Goal: Transaction & Acquisition: Book appointment/travel/reservation

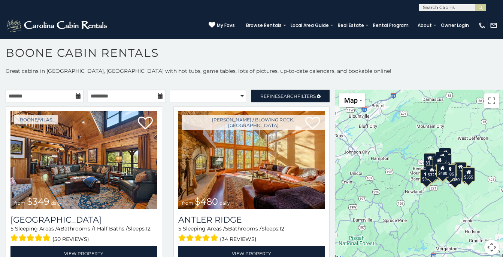
scroll to position [7, 0]
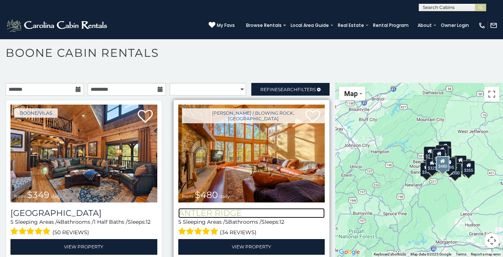
click at [205, 212] on h3 "Antler Ridge" at bounding box center [251, 213] width 147 height 10
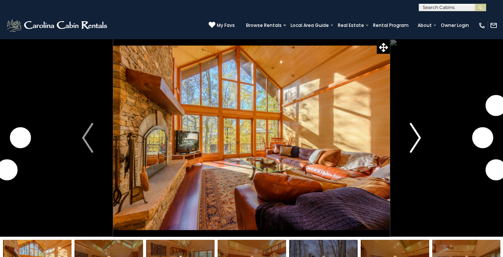
click at [415, 135] on img "Next" at bounding box center [414, 138] width 11 height 30
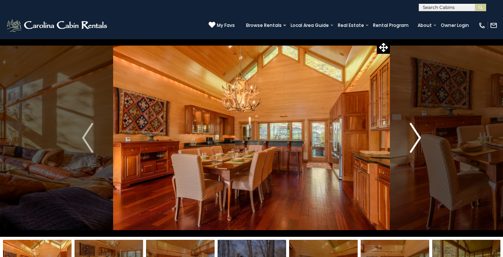
click at [417, 137] on img "Next" at bounding box center [414, 138] width 11 height 30
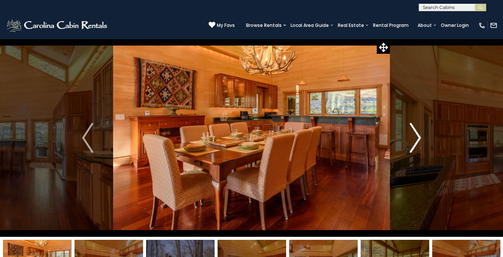
click at [417, 137] on img "Next" at bounding box center [414, 138] width 11 height 30
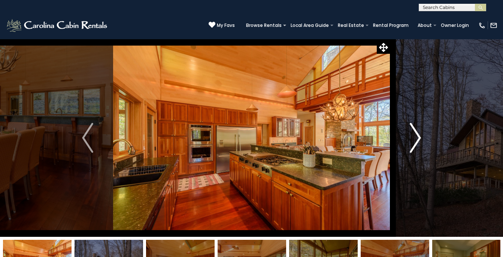
click at [418, 136] on img "Next" at bounding box center [414, 138] width 11 height 30
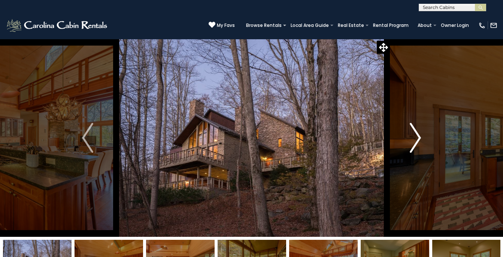
click at [418, 136] on img "Next" at bounding box center [414, 138] width 11 height 30
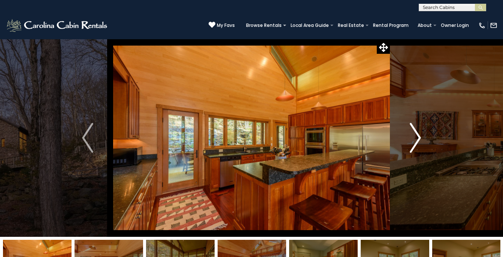
click at [418, 136] on img "Next" at bounding box center [414, 138] width 11 height 30
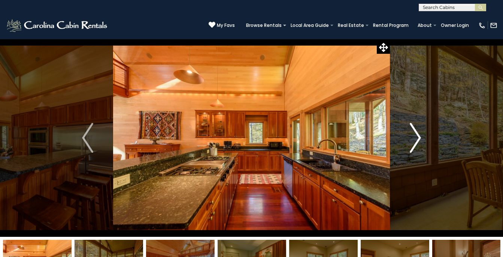
click at [418, 136] on img "Next" at bounding box center [414, 138] width 11 height 30
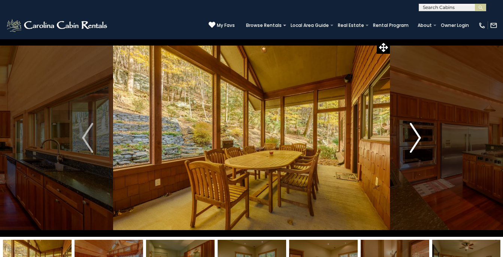
click at [418, 136] on img "Next" at bounding box center [414, 138] width 11 height 30
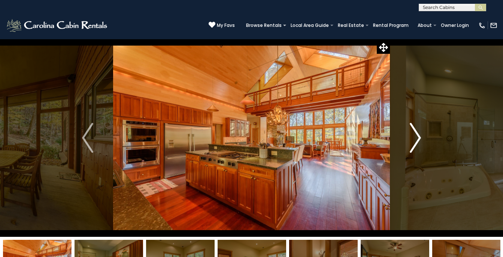
click at [418, 136] on img "Next" at bounding box center [414, 138] width 11 height 30
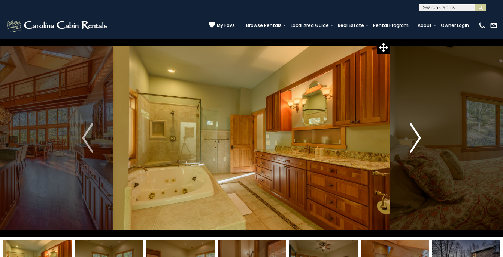
click at [418, 136] on img "Next" at bounding box center [414, 138] width 11 height 30
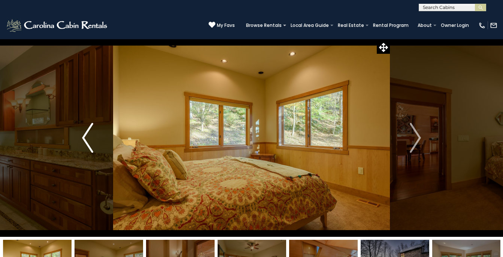
click at [84, 138] on img "Previous" at bounding box center [87, 138] width 11 height 30
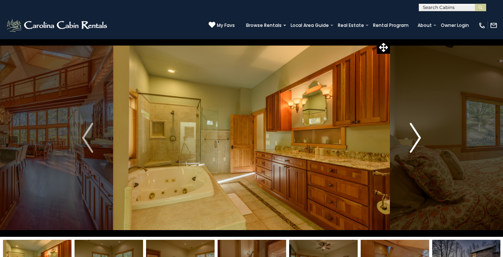
click at [418, 137] on img "Next" at bounding box center [414, 138] width 11 height 30
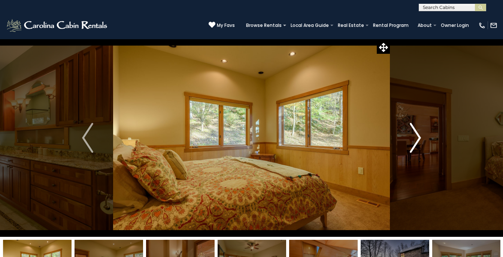
click at [418, 137] on img "Next" at bounding box center [414, 138] width 11 height 30
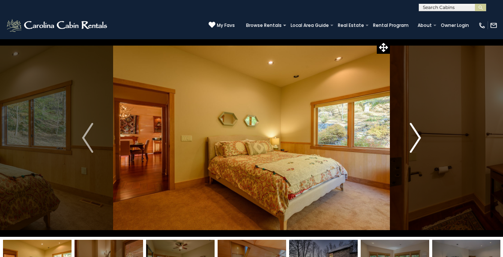
click at [418, 137] on img "Next" at bounding box center [414, 138] width 11 height 30
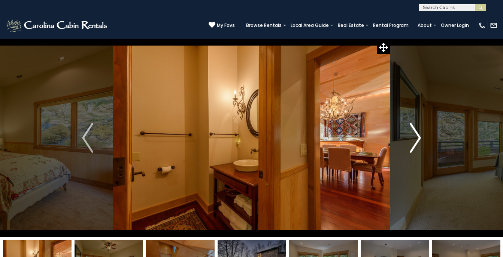
click at [418, 137] on img "Next" at bounding box center [414, 138] width 11 height 30
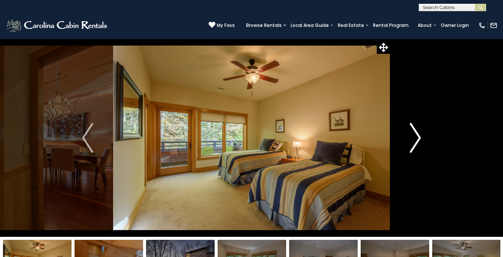
click at [418, 137] on img "Next" at bounding box center [414, 138] width 11 height 30
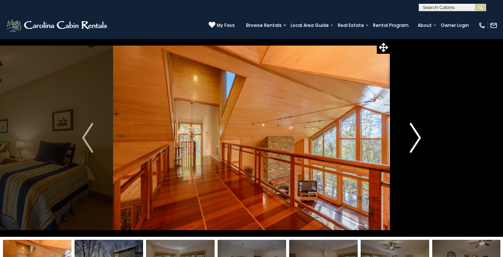
click at [418, 137] on img "Next" at bounding box center [414, 138] width 11 height 30
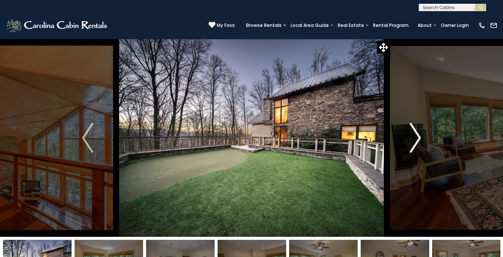
click at [418, 137] on img "Next" at bounding box center [414, 138] width 11 height 30
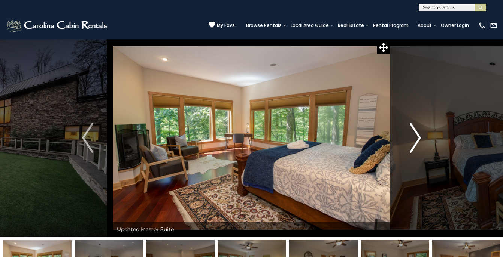
click at [418, 137] on img "Next" at bounding box center [414, 138] width 11 height 30
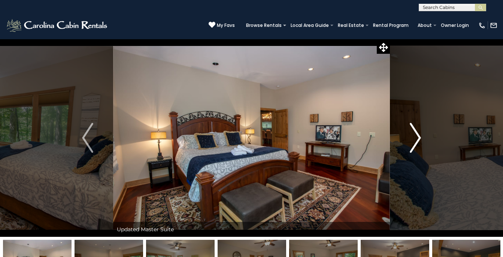
click at [418, 137] on img "Next" at bounding box center [414, 138] width 11 height 30
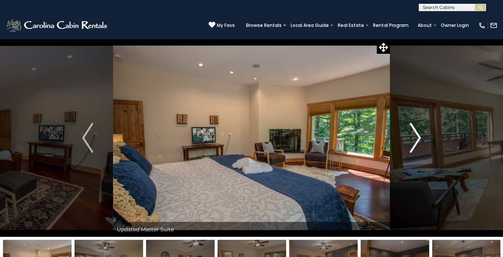
click at [418, 137] on img "Next" at bounding box center [414, 138] width 11 height 30
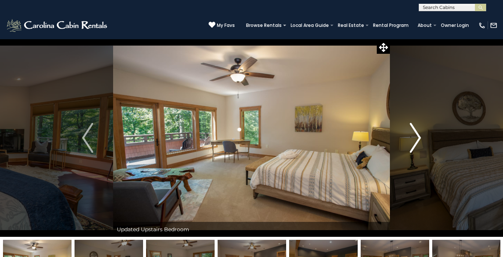
click at [418, 137] on img "Next" at bounding box center [414, 138] width 11 height 30
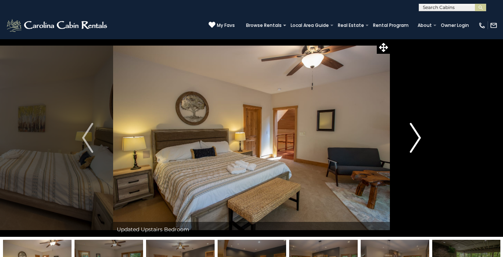
click at [418, 137] on img "Next" at bounding box center [414, 138] width 11 height 30
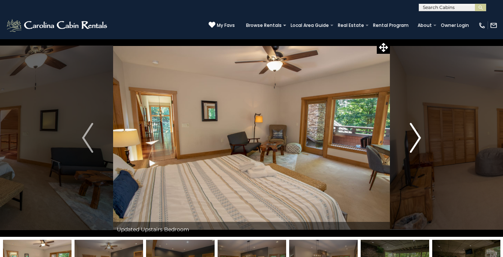
click at [418, 137] on img "Next" at bounding box center [414, 138] width 11 height 30
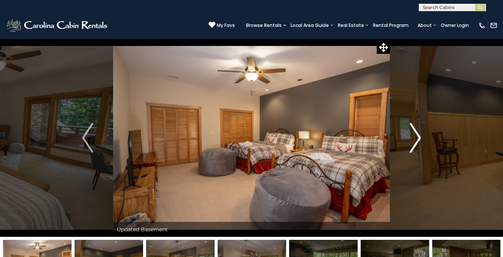
click at [418, 137] on img "Next" at bounding box center [414, 138] width 11 height 30
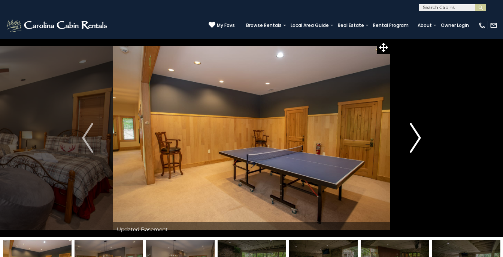
click at [418, 137] on img "Next" at bounding box center [414, 138] width 11 height 30
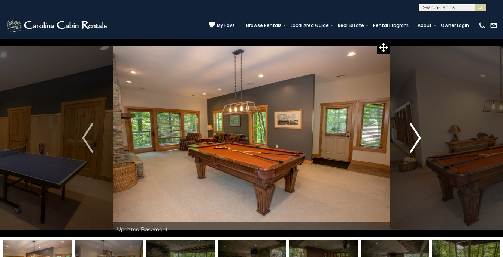
click at [418, 137] on img "Next" at bounding box center [414, 138] width 11 height 30
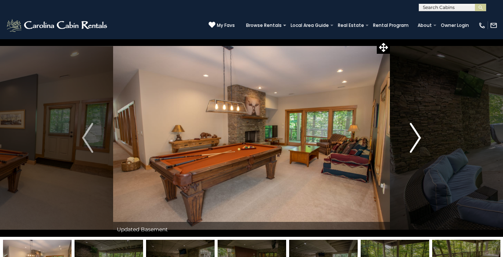
click at [418, 137] on img "Next" at bounding box center [414, 138] width 11 height 30
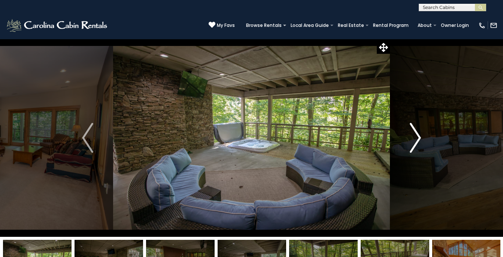
click at [418, 137] on img "Next" at bounding box center [414, 138] width 11 height 30
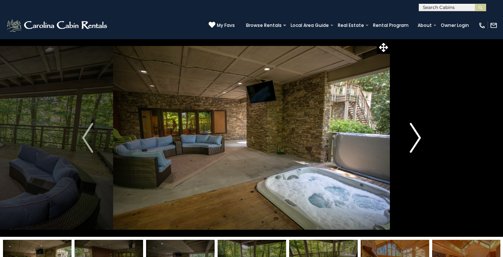
click at [418, 137] on img "Next" at bounding box center [414, 138] width 11 height 30
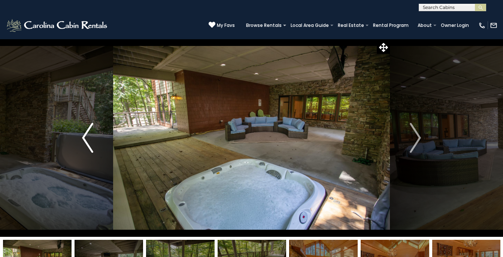
click at [84, 140] on img "Previous" at bounding box center [87, 138] width 11 height 30
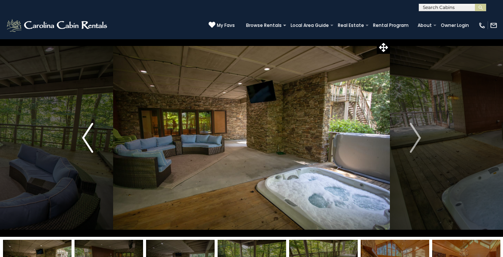
click at [84, 140] on img "Previous" at bounding box center [87, 138] width 11 height 30
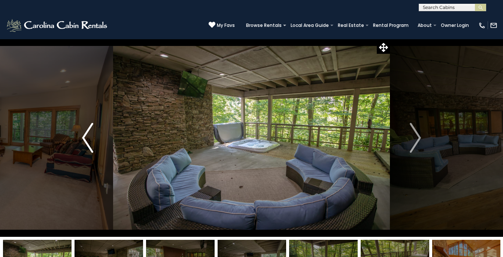
click at [84, 140] on img "Previous" at bounding box center [87, 138] width 11 height 30
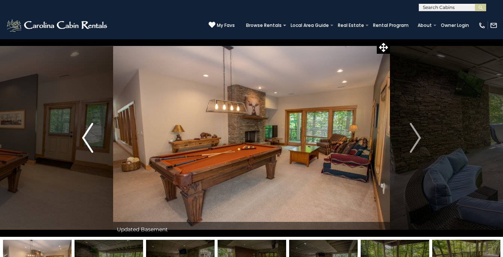
click at [84, 140] on img "Previous" at bounding box center [87, 138] width 11 height 30
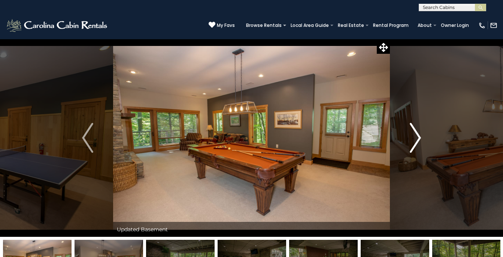
click at [416, 138] on img "Next" at bounding box center [414, 138] width 11 height 30
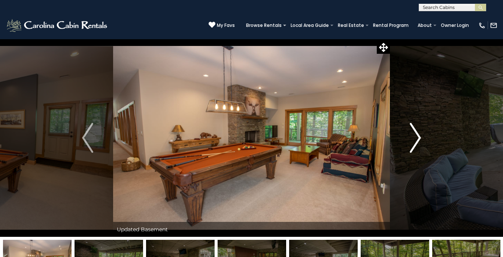
click at [418, 138] on img "Next" at bounding box center [414, 138] width 11 height 30
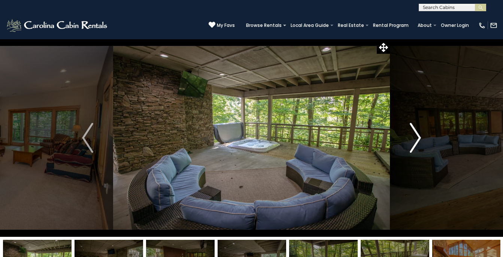
click at [418, 138] on img "Next" at bounding box center [414, 138] width 11 height 30
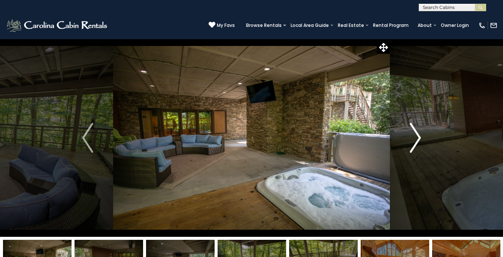
click at [418, 138] on img "Next" at bounding box center [414, 138] width 11 height 30
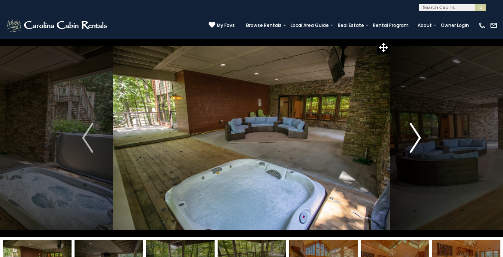
click at [418, 138] on img "Next" at bounding box center [414, 138] width 11 height 30
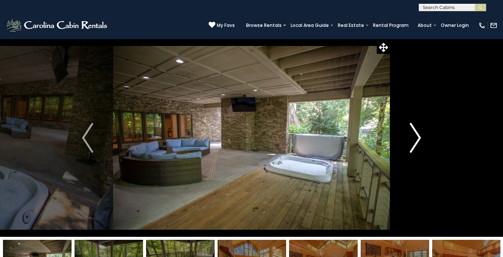
click at [418, 138] on img "Next" at bounding box center [414, 138] width 11 height 30
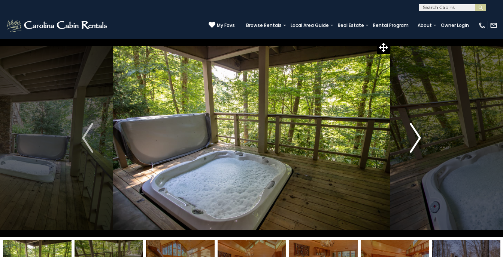
click at [418, 138] on img "Next" at bounding box center [414, 138] width 11 height 30
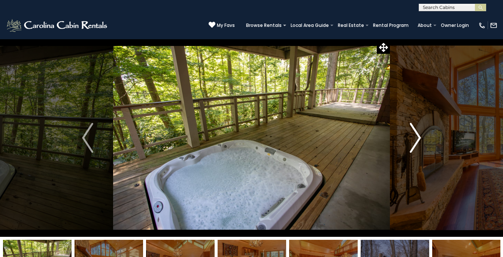
click at [418, 138] on img "Next" at bounding box center [414, 138] width 11 height 30
